Goal: Information Seeking & Learning: Learn about a topic

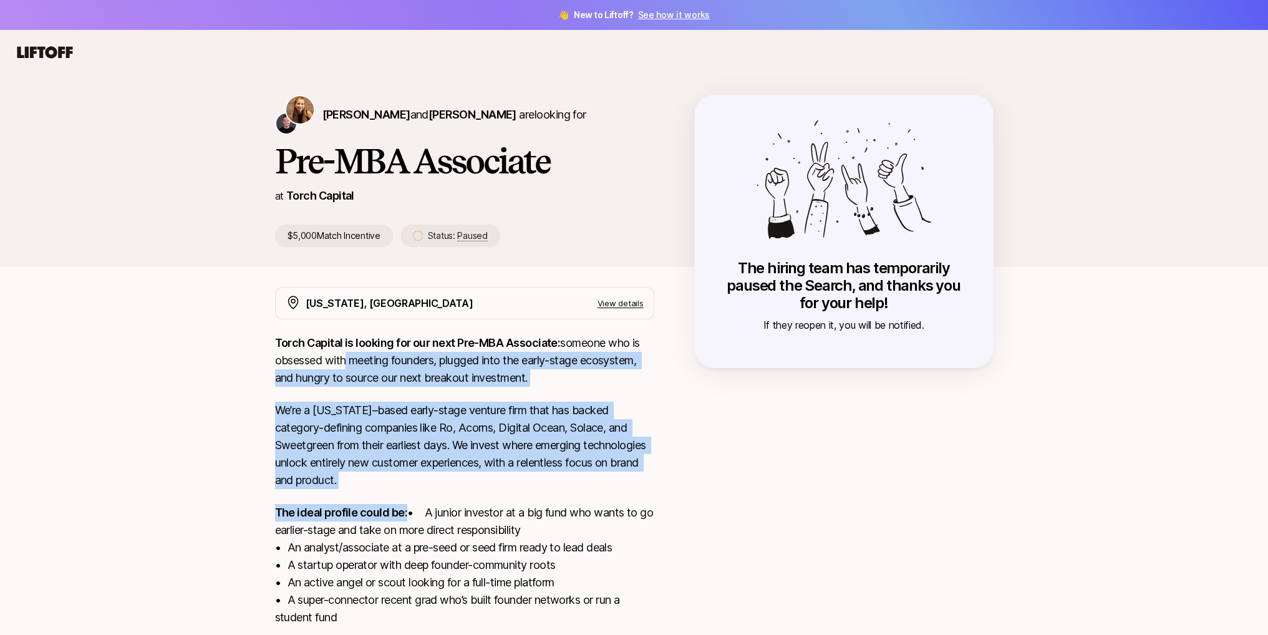
drag, startPoint x: 352, startPoint y: 359, endPoint x: 438, endPoint y: 499, distance: 165.4
click at [438, 499] on div "Torch Capital is looking for our next Pre-MBA Associate: someone who is obsesse…" at bounding box center [464, 512] width 379 height 357
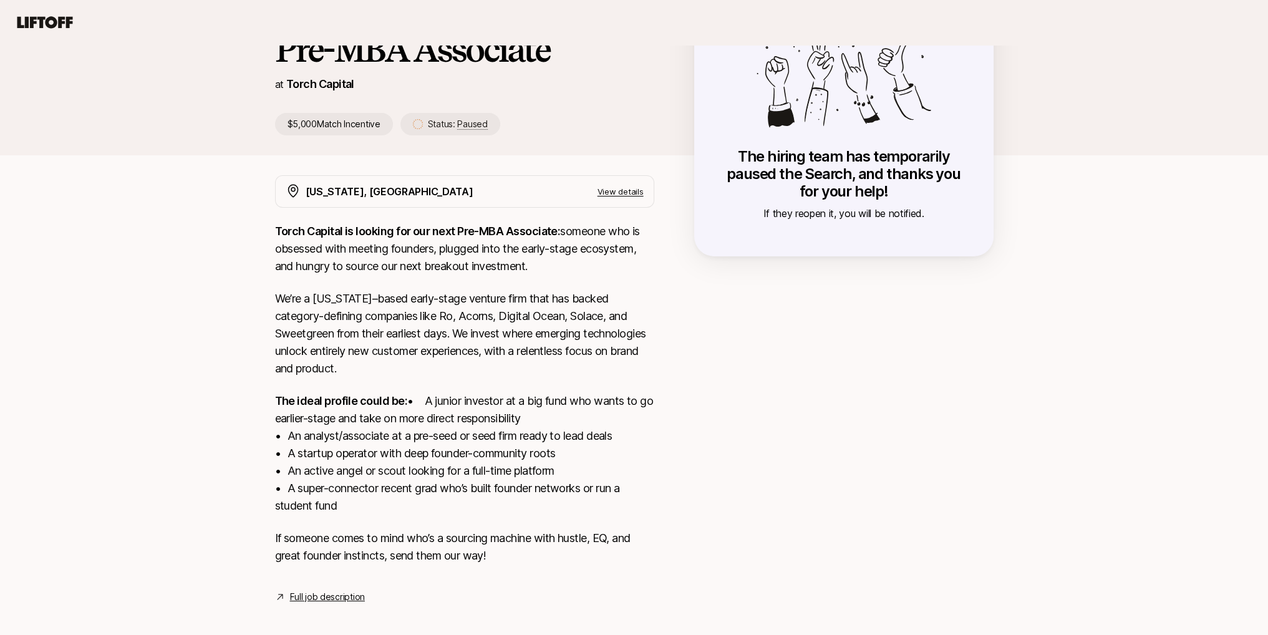
scroll to position [138, 0]
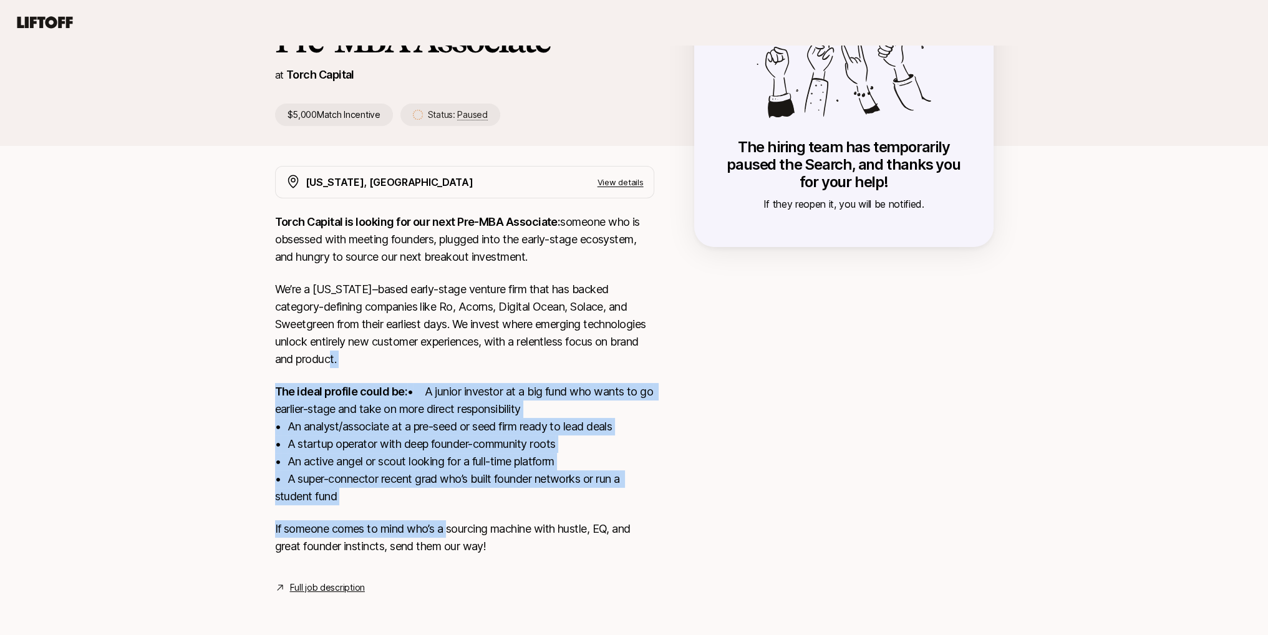
drag, startPoint x: 486, startPoint y: 385, endPoint x: 450, endPoint y: 523, distance: 143.1
click at [450, 523] on div "Torch Capital is looking for our next Pre-MBA Associate: someone who is obsesse…" at bounding box center [464, 391] width 379 height 357
click at [450, 523] on p "If someone comes to mind who’s a sourcing machine with hustle, EQ, and great fo…" at bounding box center [464, 537] width 379 height 35
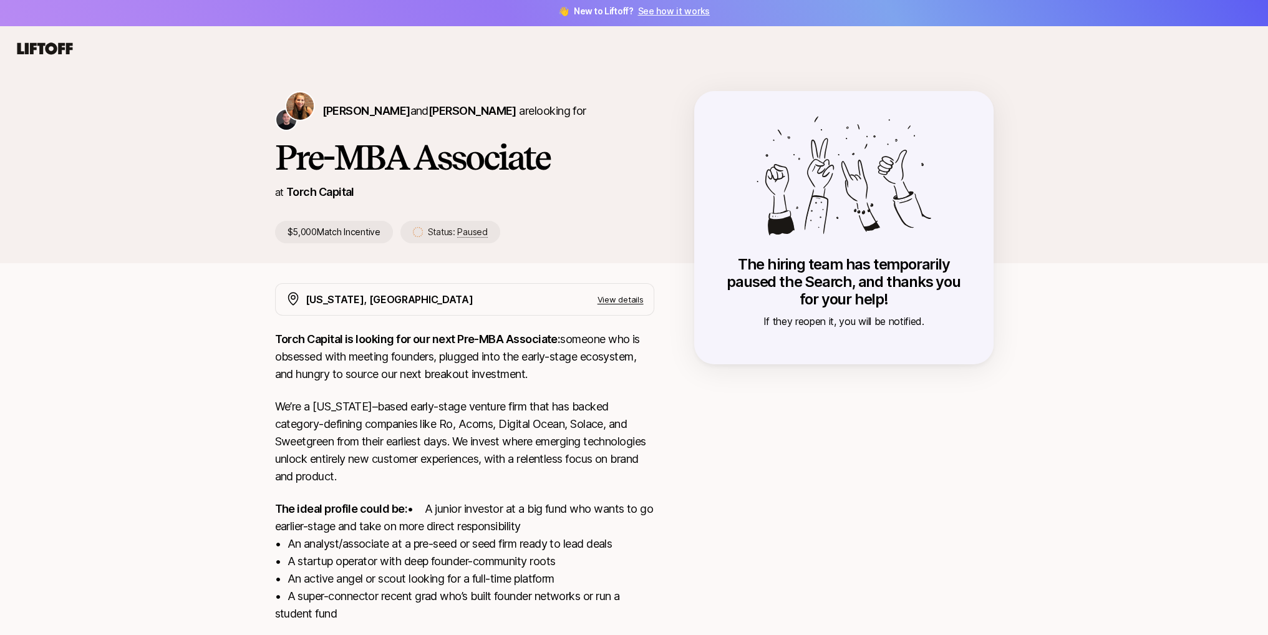
scroll to position [0, 0]
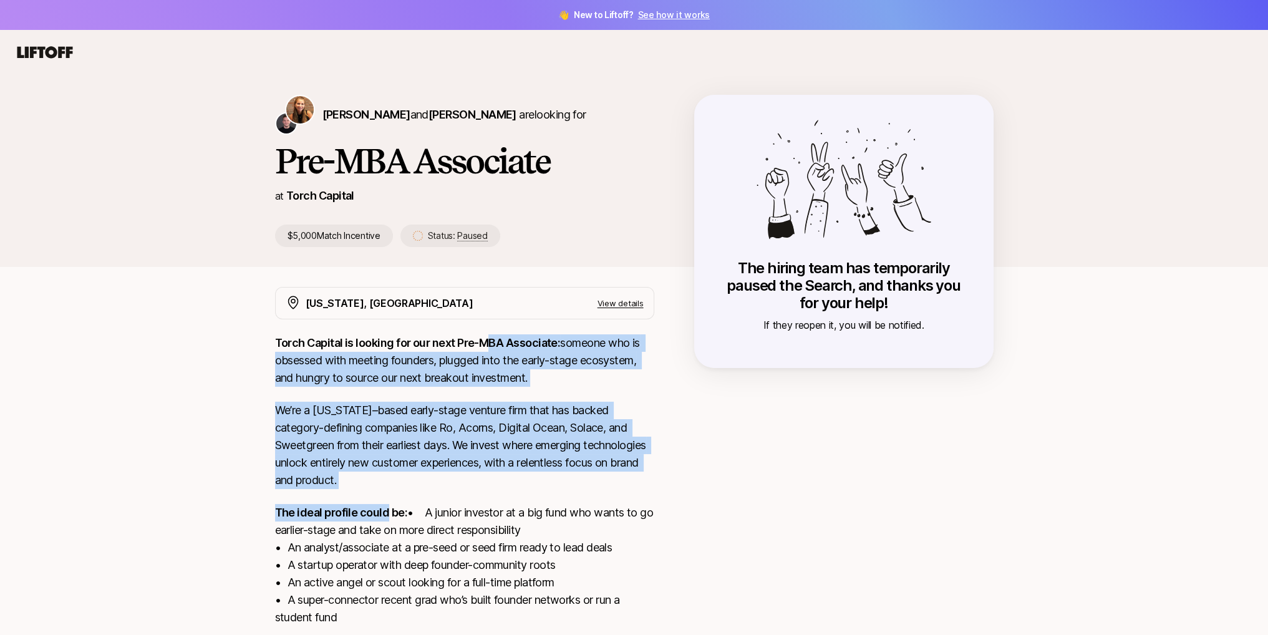
drag, startPoint x: 487, startPoint y: 346, endPoint x: 387, endPoint y: 498, distance: 182.3
click at [387, 498] on div "Torch Capital is looking for our next Pre-MBA Associate: someone who is obsesse…" at bounding box center [464, 512] width 379 height 357
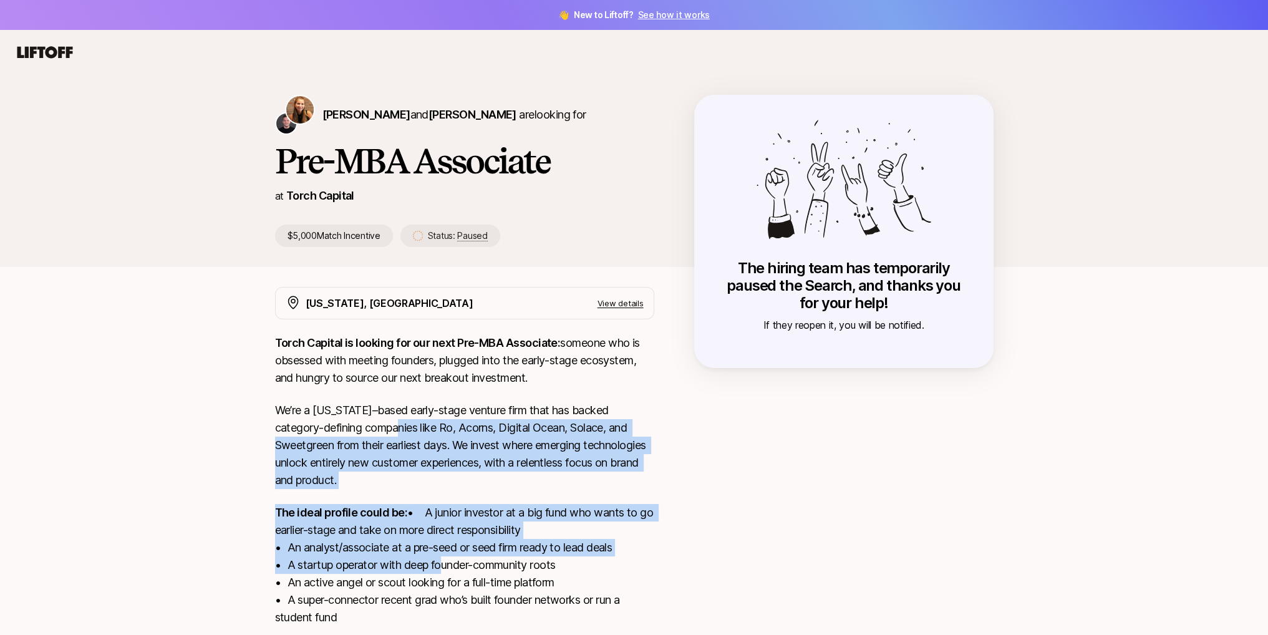
drag, startPoint x: 431, startPoint y: 504, endPoint x: 436, endPoint y: 583, distance: 79.4
click at [436, 583] on div "Torch Capital is looking for our next Pre-MBA Associate: someone who is obsesse…" at bounding box center [464, 512] width 379 height 357
click at [456, 510] on p "The ideal profile could be: • A junior investor at a big fund who wants to go e…" at bounding box center [464, 565] width 379 height 122
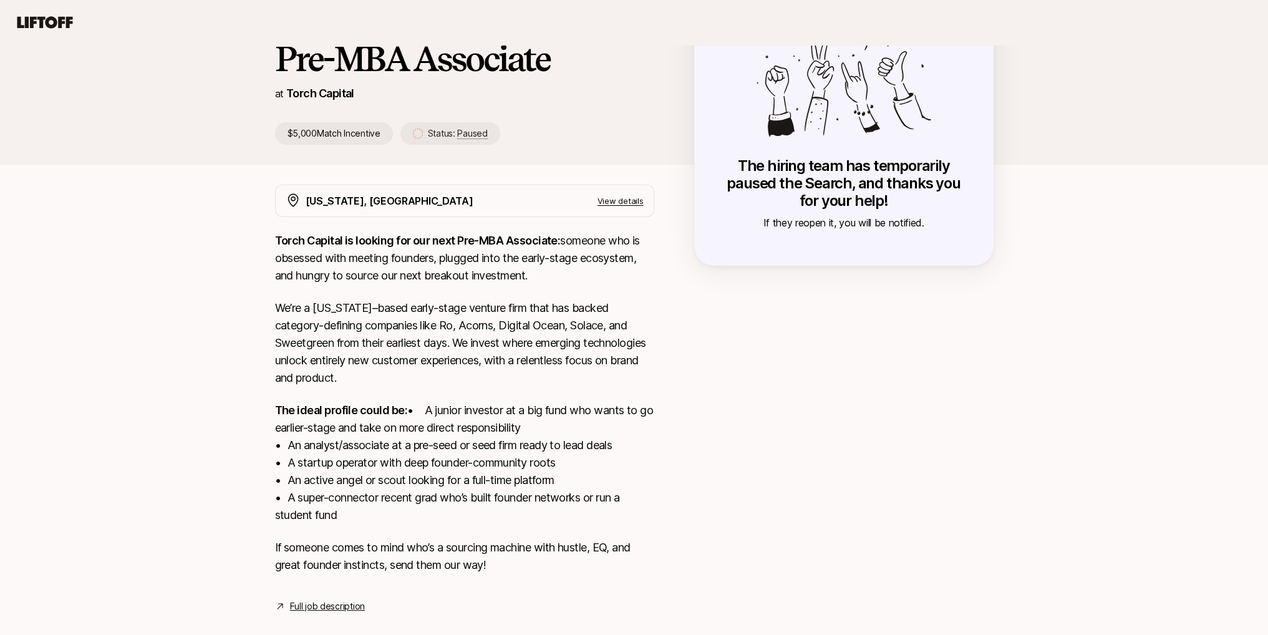
scroll to position [105, 0]
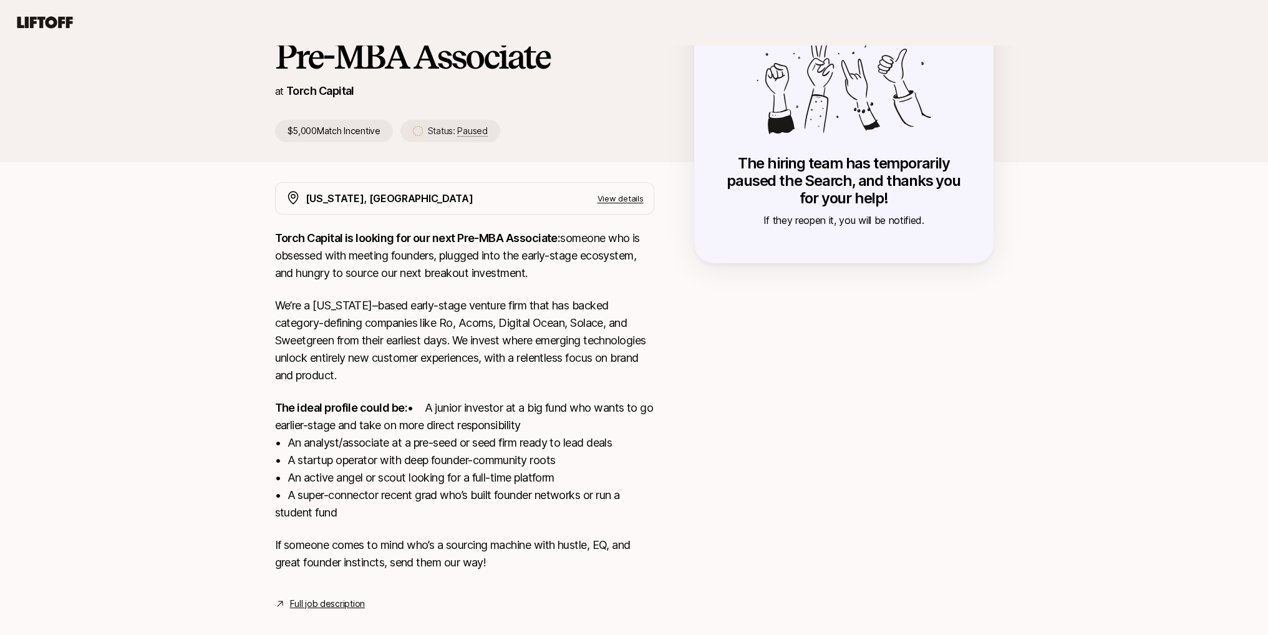
drag, startPoint x: 467, startPoint y: 400, endPoint x: 466, endPoint y: 420, distance: 20.0
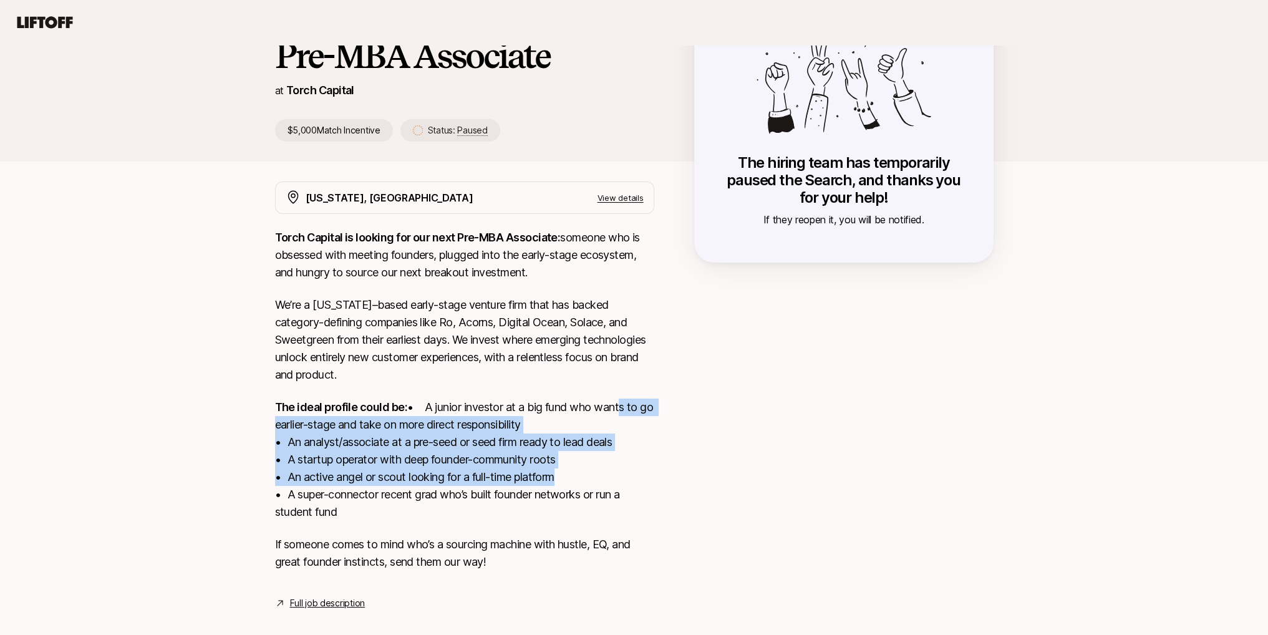
drag, startPoint x: 486, startPoint y: 429, endPoint x: 551, endPoint y: 487, distance: 86.5
click at [551, 487] on p "The ideal profile could be: • A junior investor at a big fund who wants to go e…" at bounding box center [464, 459] width 379 height 122
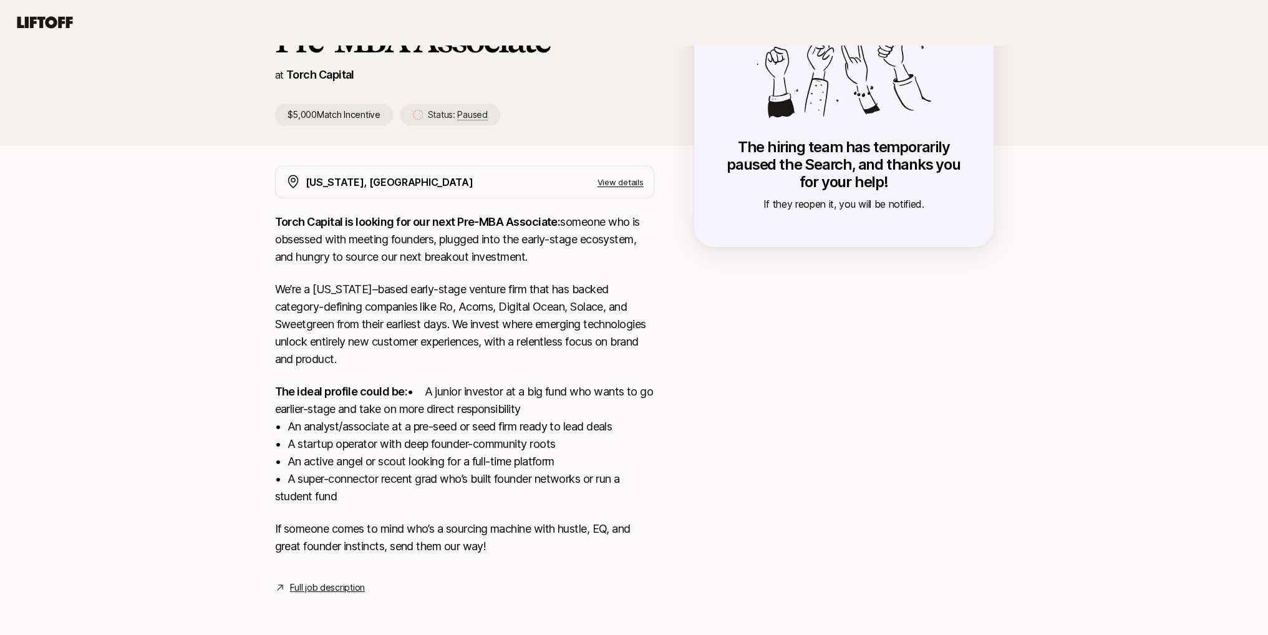
scroll to position [138, 0]
drag, startPoint x: 476, startPoint y: 425, endPoint x: 472, endPoint y: 450, distance: 25.3
click at [334, 579] on div "[US_STATE], [GEOGRAPHIC_DATA] View details Torch Capital is looking for our nex…" at bounding box center [464, 380] width 379 height 429
click at [334, 586] on link "Full job description" at bounding box center [327, 587] width 75 height 15
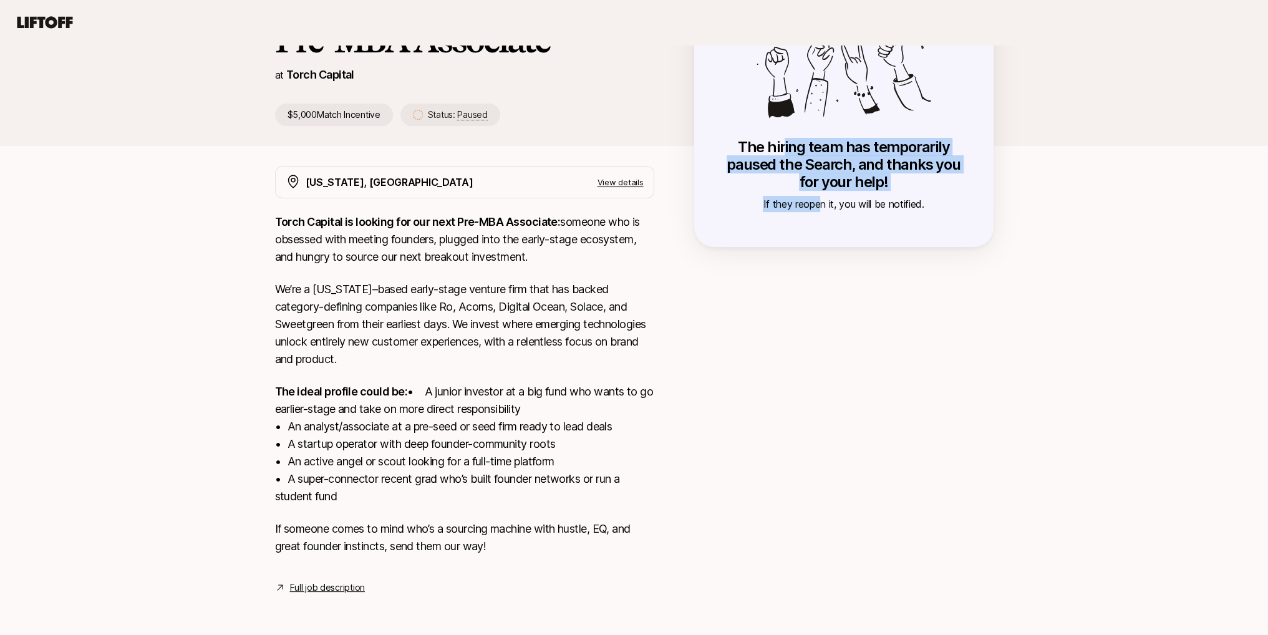
drag, startPoint x: 786, startPoint y: 123, endPoint x: 820, endPoint y: 178, distance: 64.2
click at [820, 178] on div "The hiring team has temporarily paused the Search, and thanks you for your help…" at bounding box center [843, 175] width 249 height 74
click at [820, 196] on p "If they reopen it, you will be notified." at bounding box center [843, 204] width 249 height 16
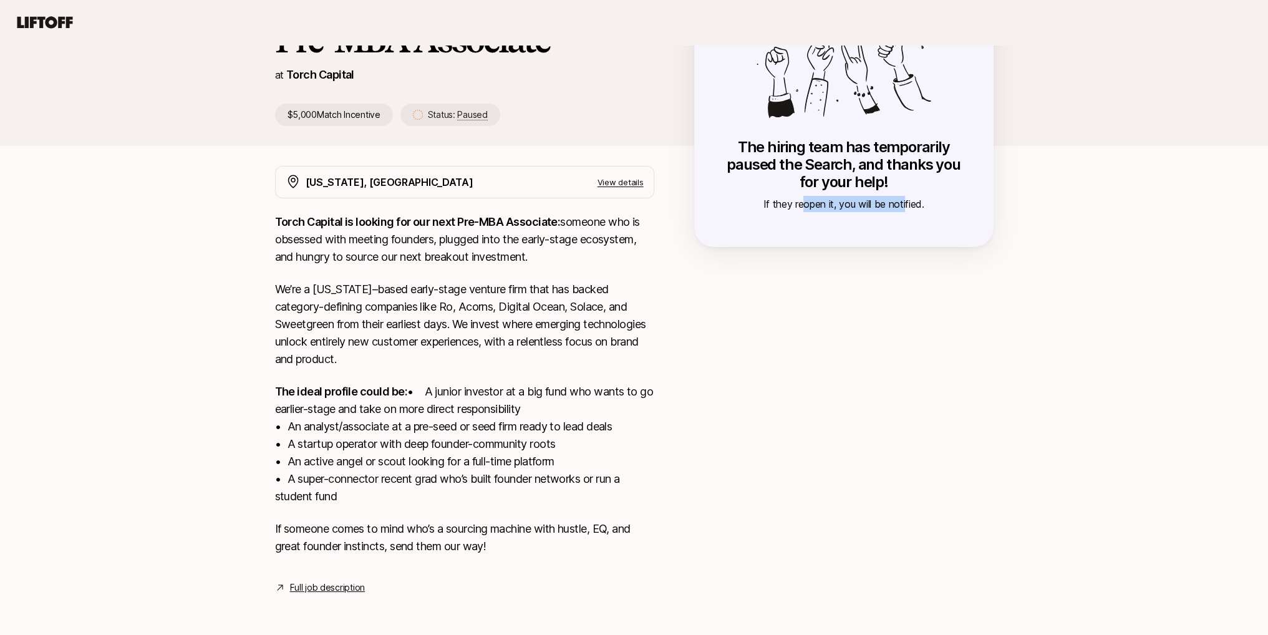
drag, startPoint x: 800, startPoint y: 190, endPoint x: 904, endPoint y: 188, distance: 104.2
click at [904, 196] on p "If they reopen it, you will be notified." at bounding box center [843, 204] width 249 height 16
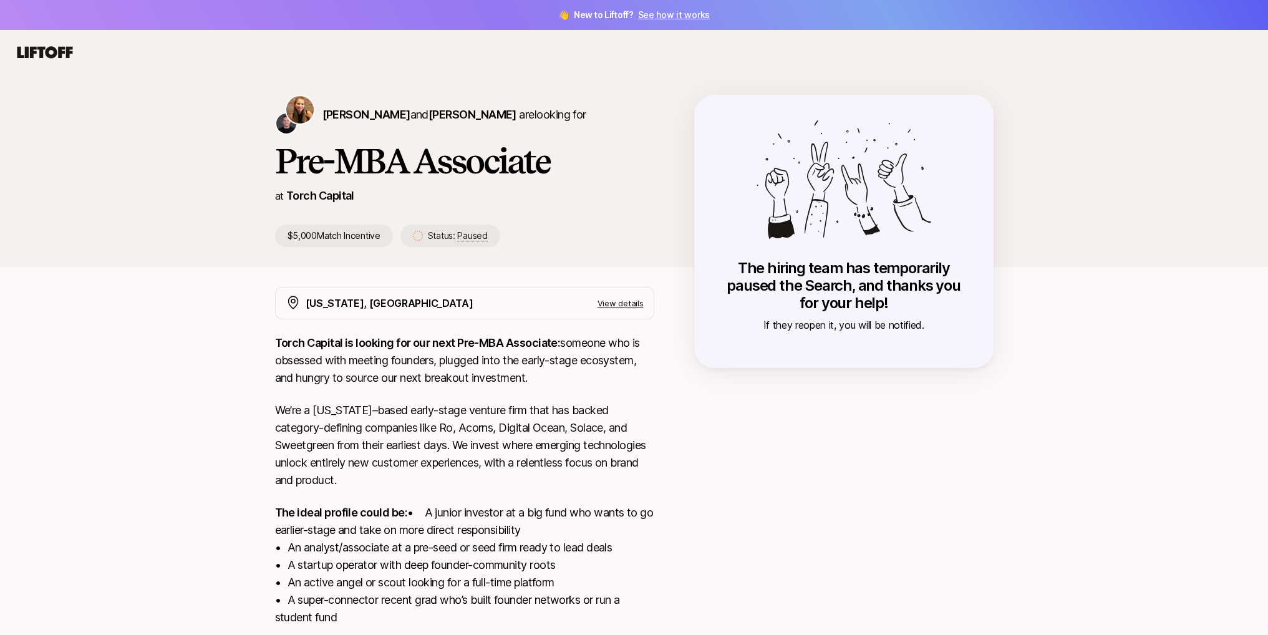
click at [557, 457] on p "We’re a [US_STATE]–based early-stage venture firm that has backed category-defi…" at bounding box center [464, 445] width 379 height 87
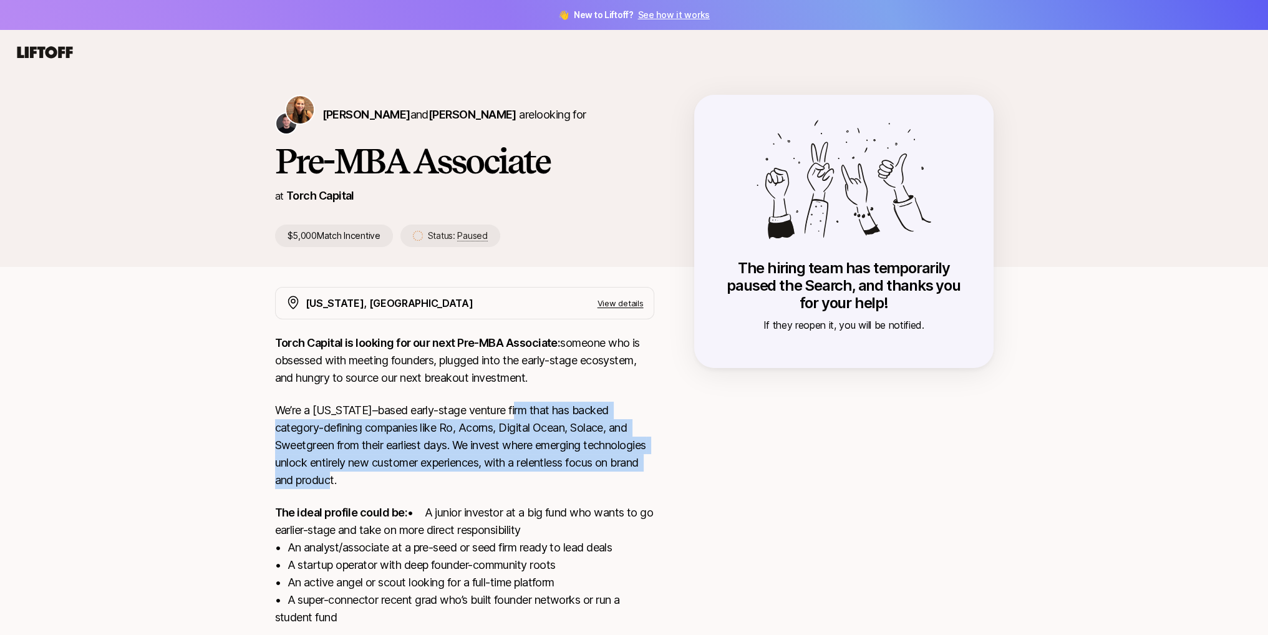
drag, startPoint x: 524, startPoint y: 407, endPoint x: 542, endPoint y: 480, distance: 74.7
click at [542, 480] on div "Torch Capital is looking for our next Pre-MBA Associate: someone who is obsesse…" at bounding box center [464, 512] width 379 height 357
click at [542, 480] on p "We’re a [US_STATE]–based early-stage venture firm that has backed category-defi…" at bounding box center [464, 445] width 379 height 87
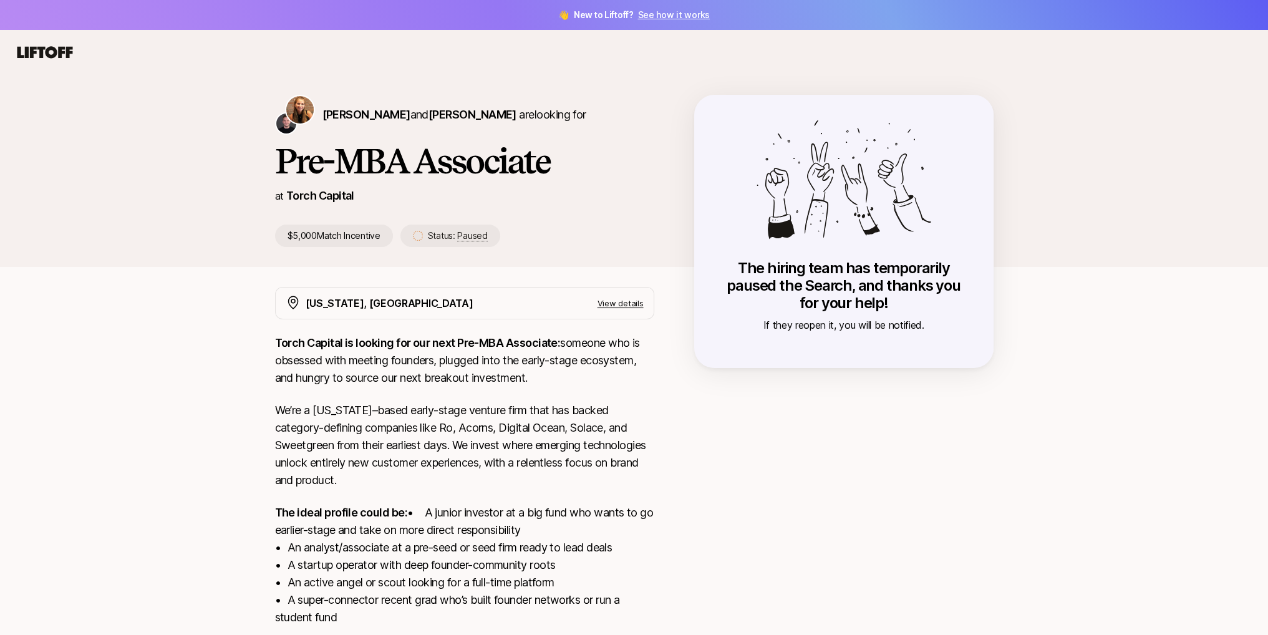
click at [40, 58] on icon at bounding box center [45, 52] width 60 height 17
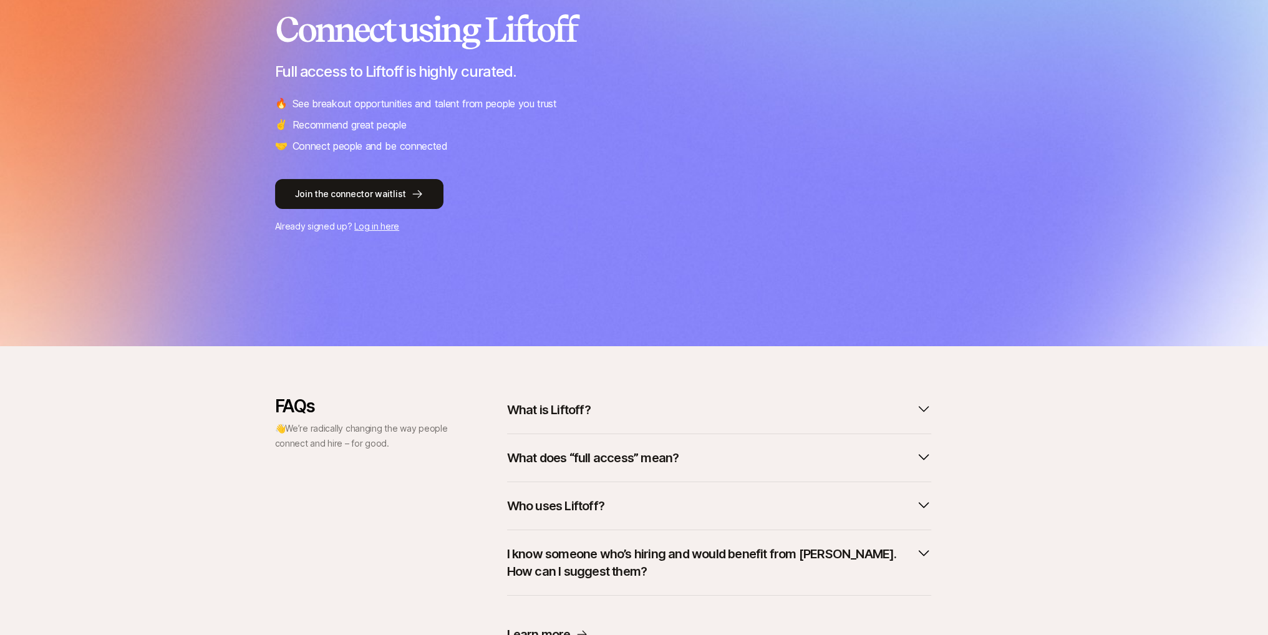
scroll to position [187, 0]
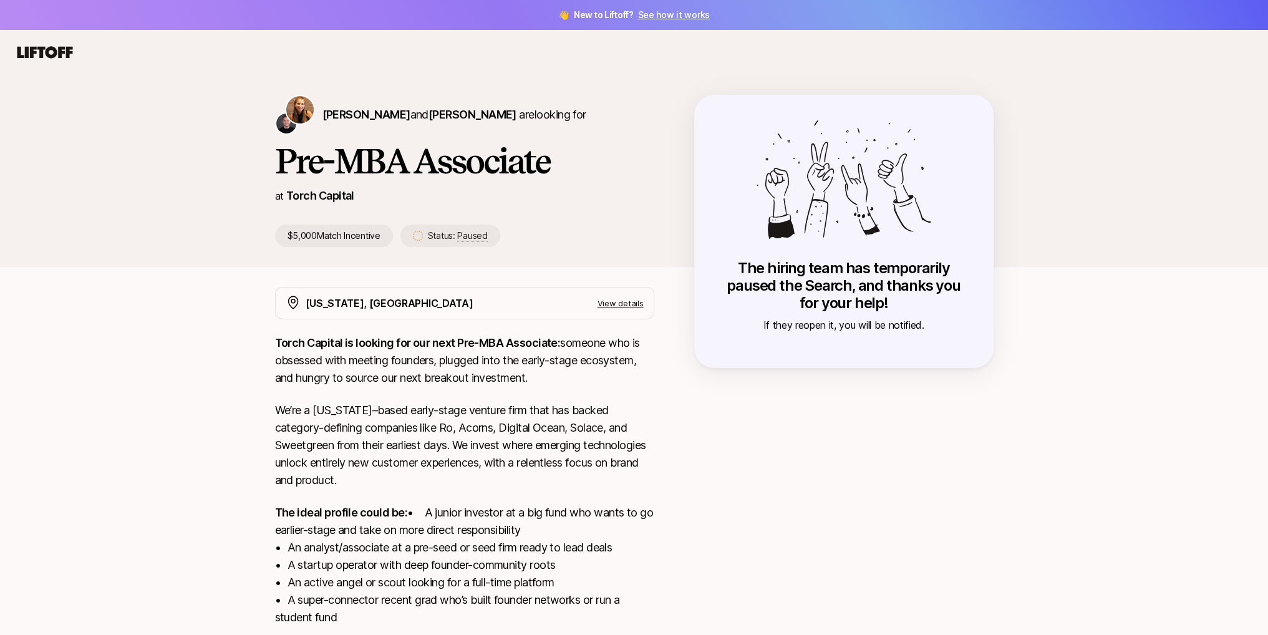
click at [700, 12] on link "See how it works" at bounding box center [673, 14] width 72 height 11
